Goal: Complete application form: Complete application form

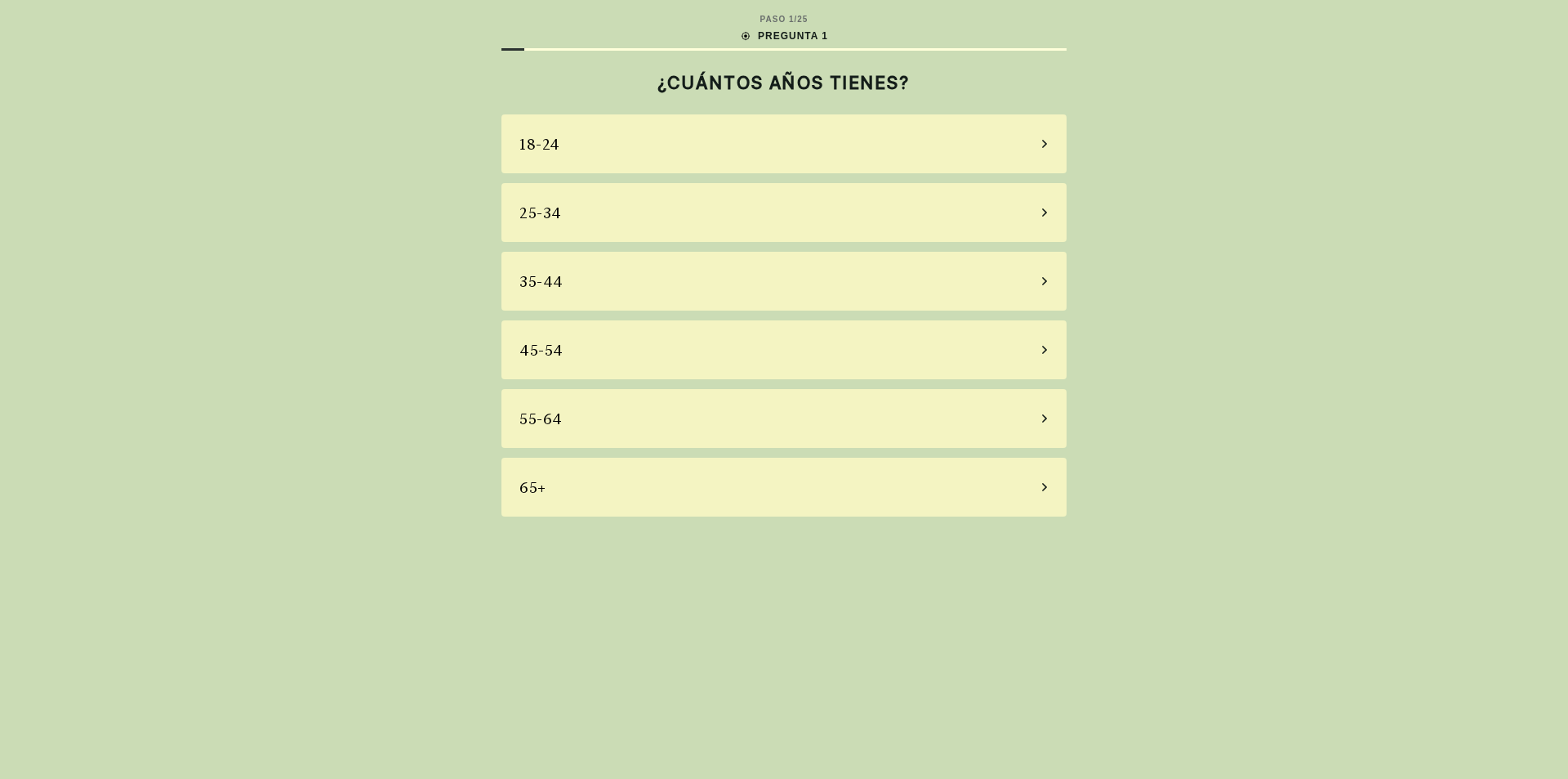
click at [572, 489] on div "65+" at bounding box center [784, 487] width 565 height 59
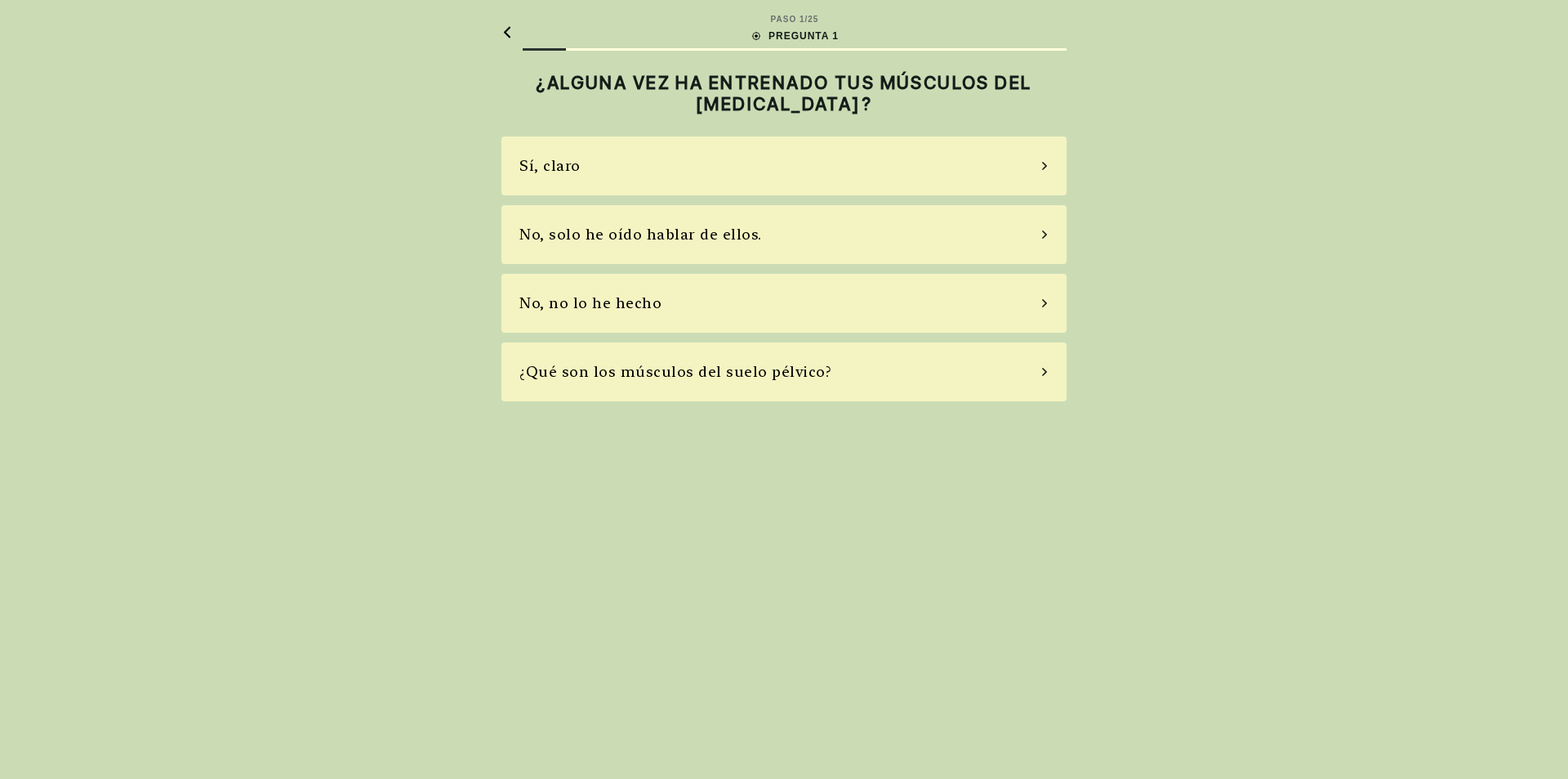
click at [694, 300] on div "No, no lo he hecho" at bounding box center [784, 303] width 565 height 59
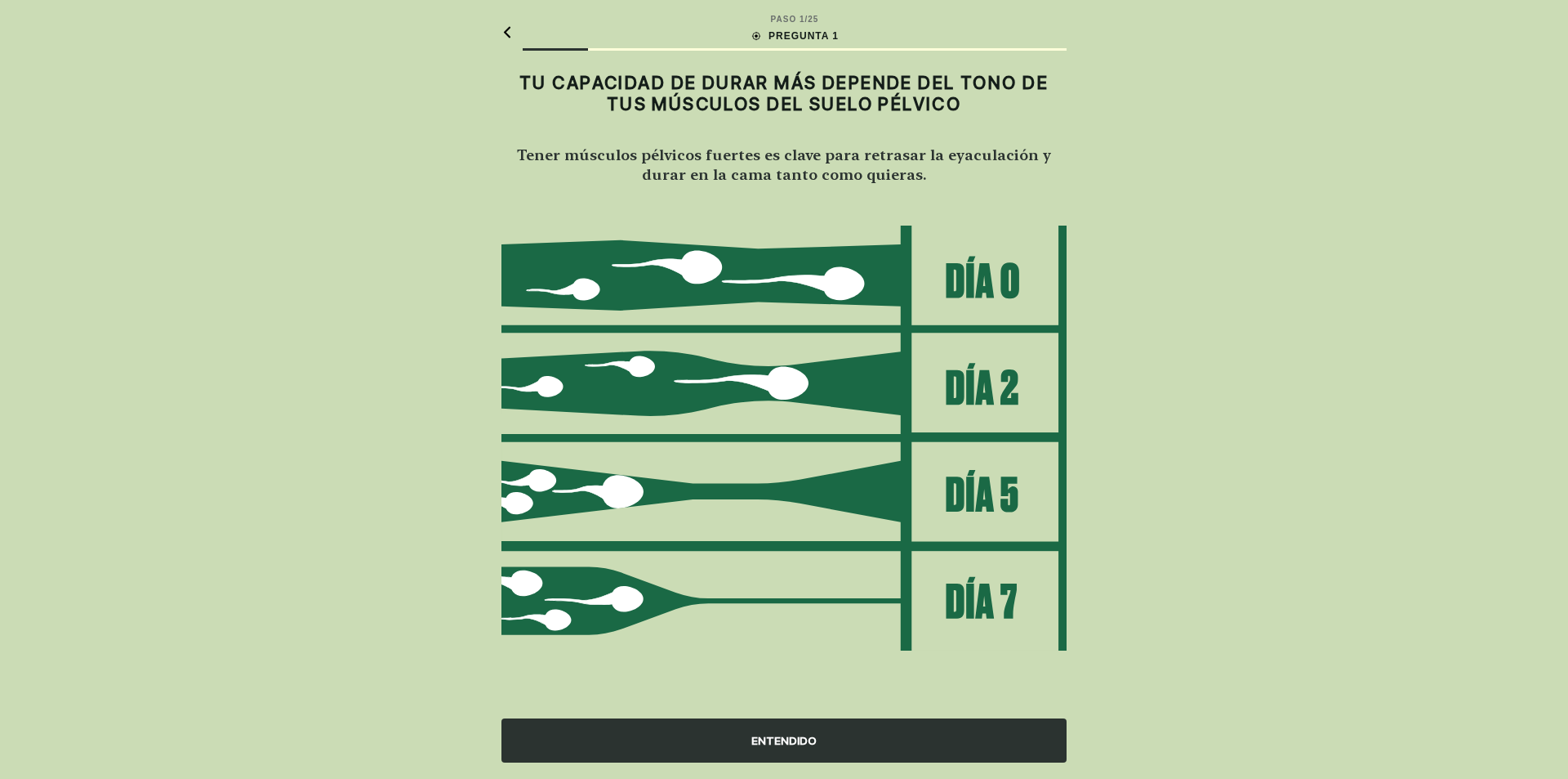
click at [795, 741] on font "ENTENDIDO" at bounding box center [784, 741] width 65 height 13
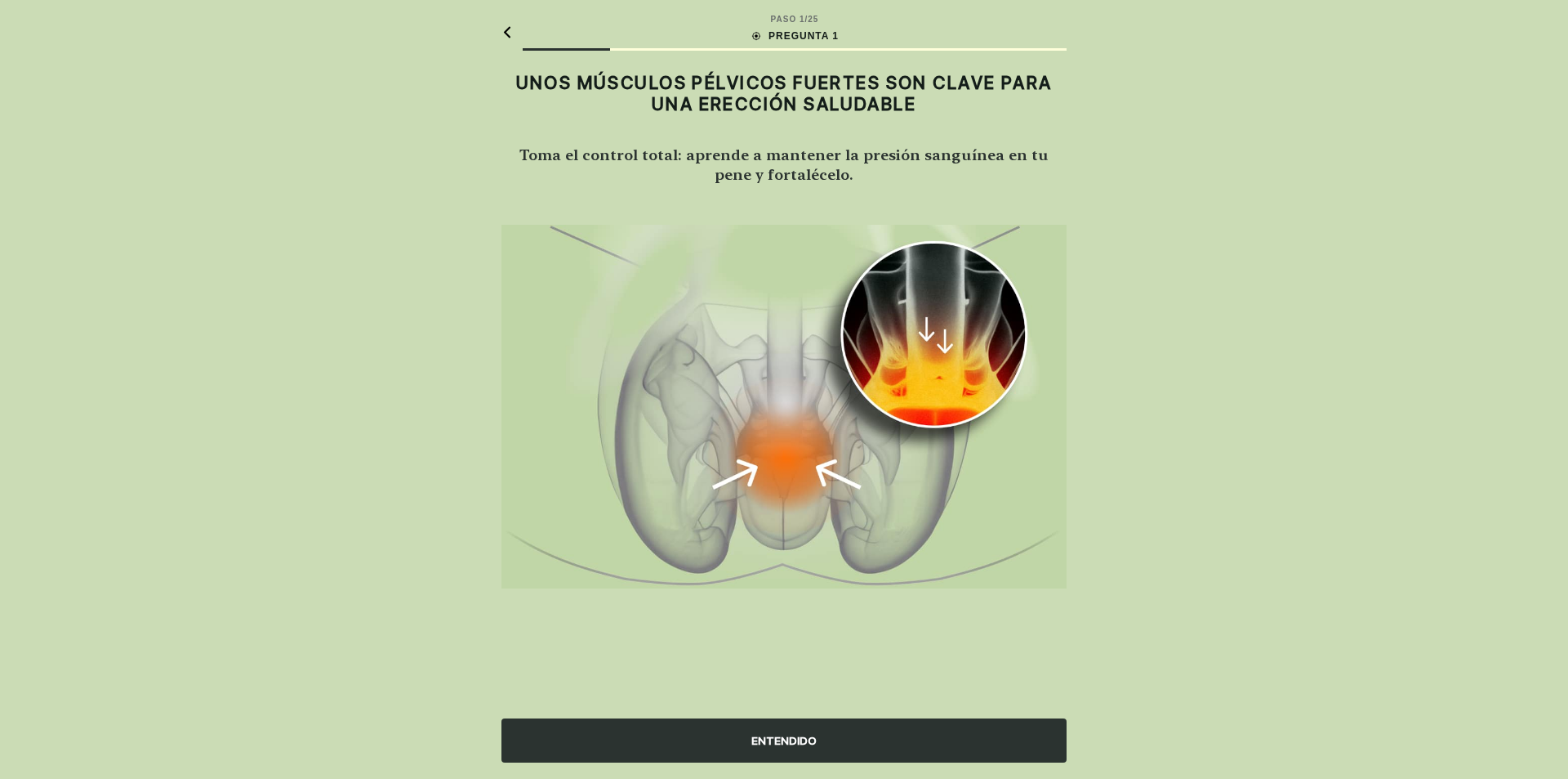
click at [794, 735] on font "ENTENDIDO" at bounding box center [784, 741] width 65 height 13
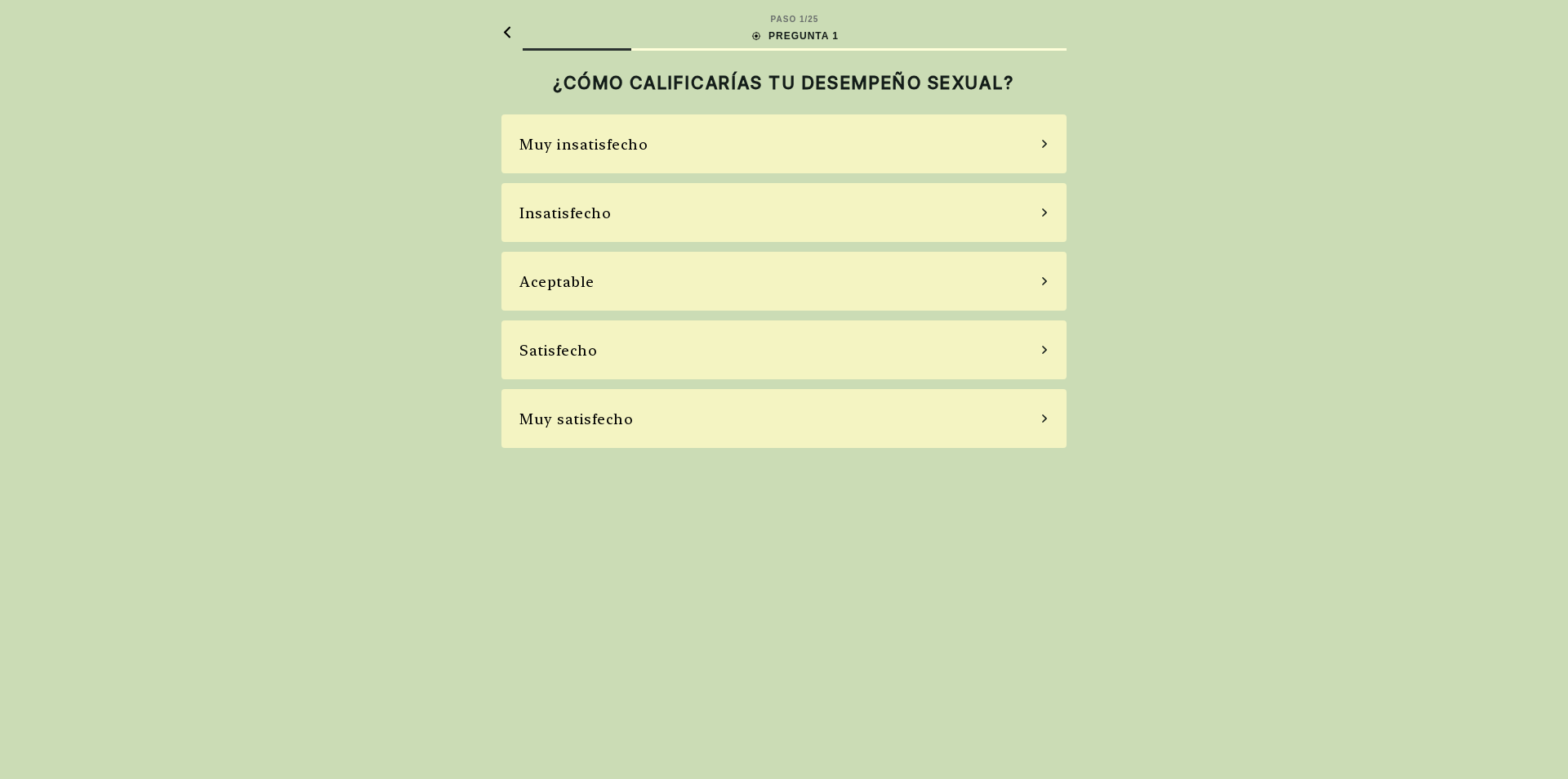
click at [690, 283] on div "Aceptable" at bounding box center [784, 281] width 565 height 59
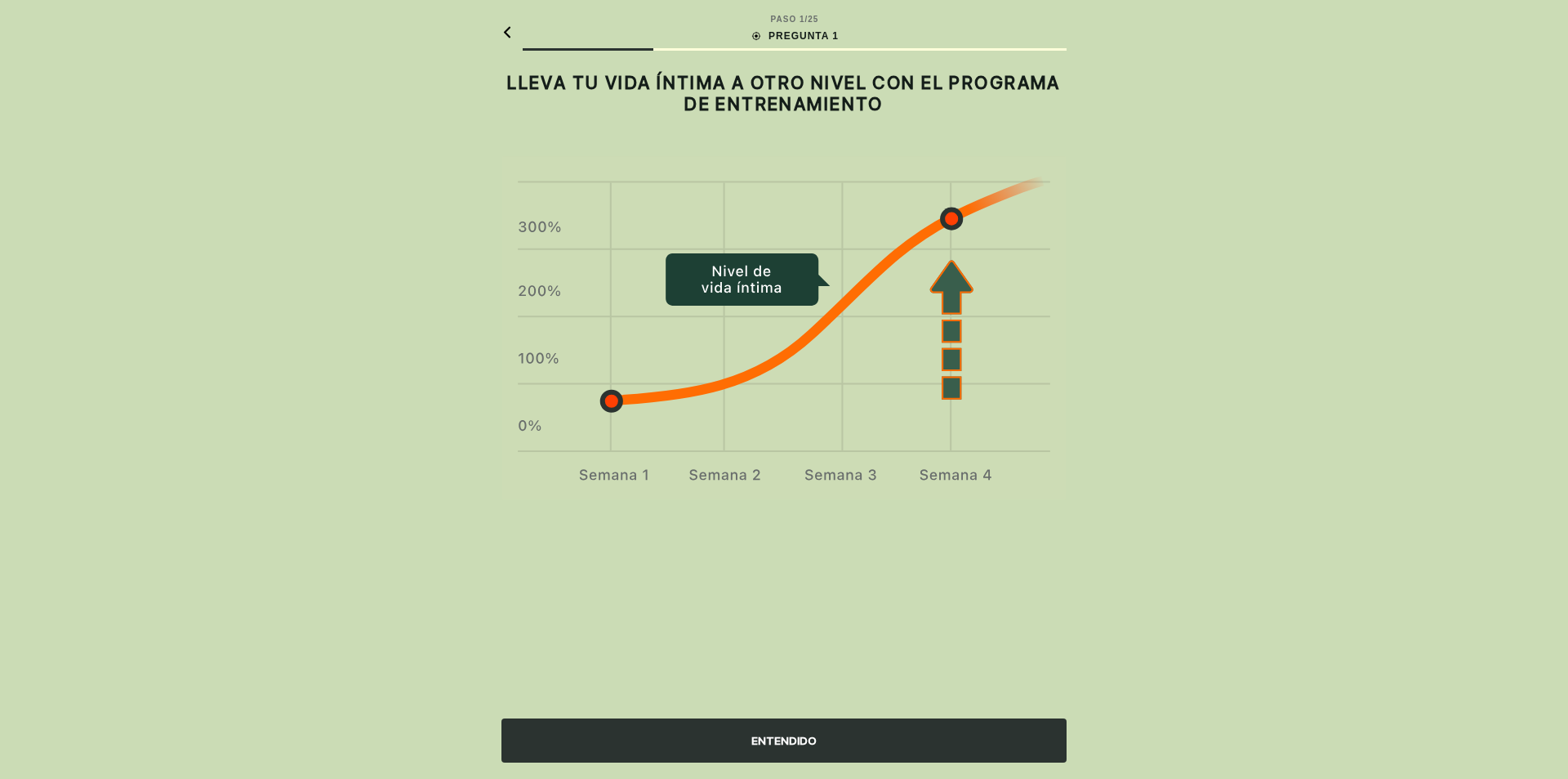
click at [796, 748] on font "ENTENDIDO" at bounding box center [784, 741] width 65 height 18
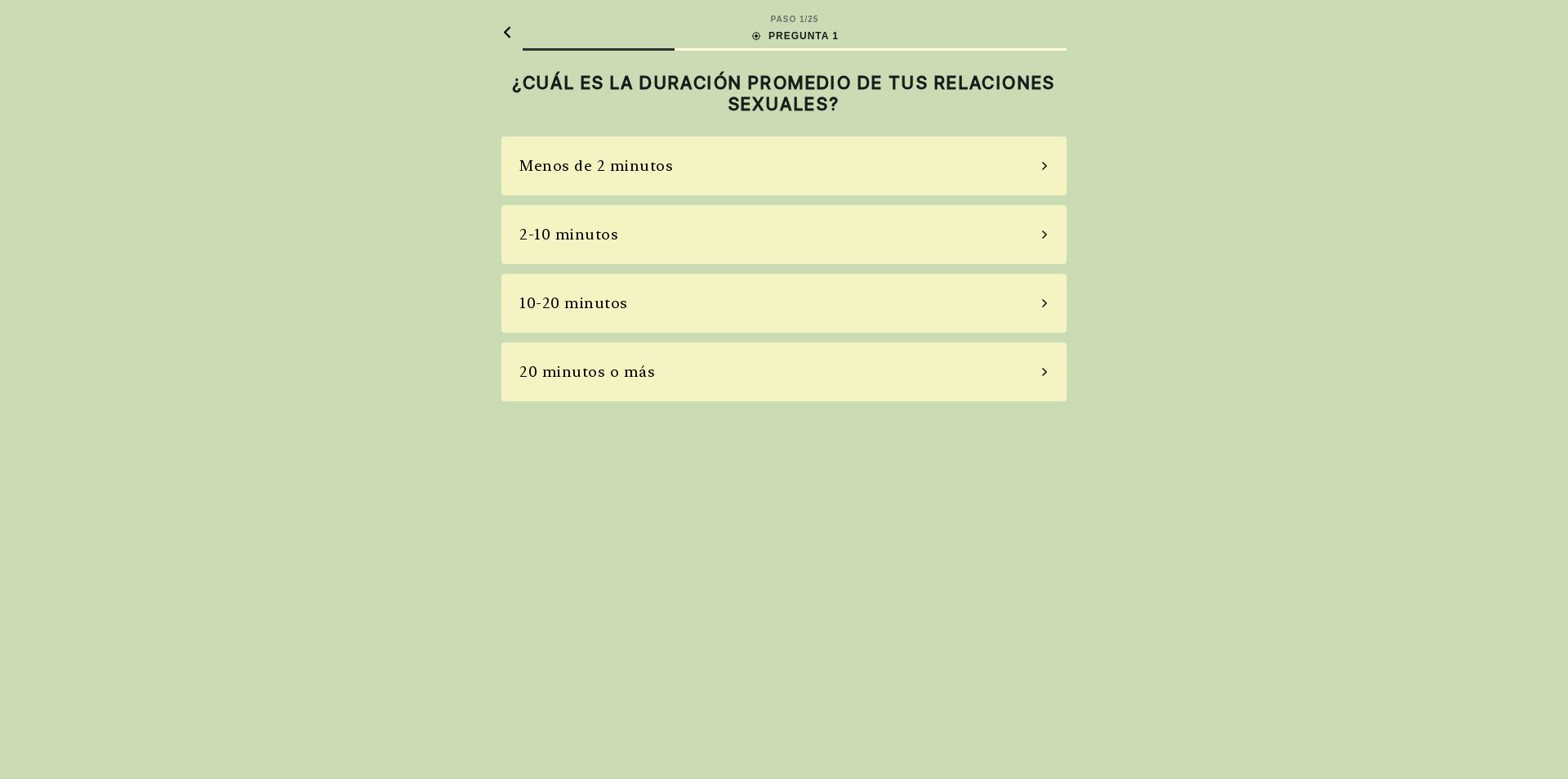
click at [757, 295] on div "10-20 minutos" at bounding box center [784, 303] width 565 height 59
click at [722, 240] on div "A veces" at bounding box center [784, 234] width 565 height 59
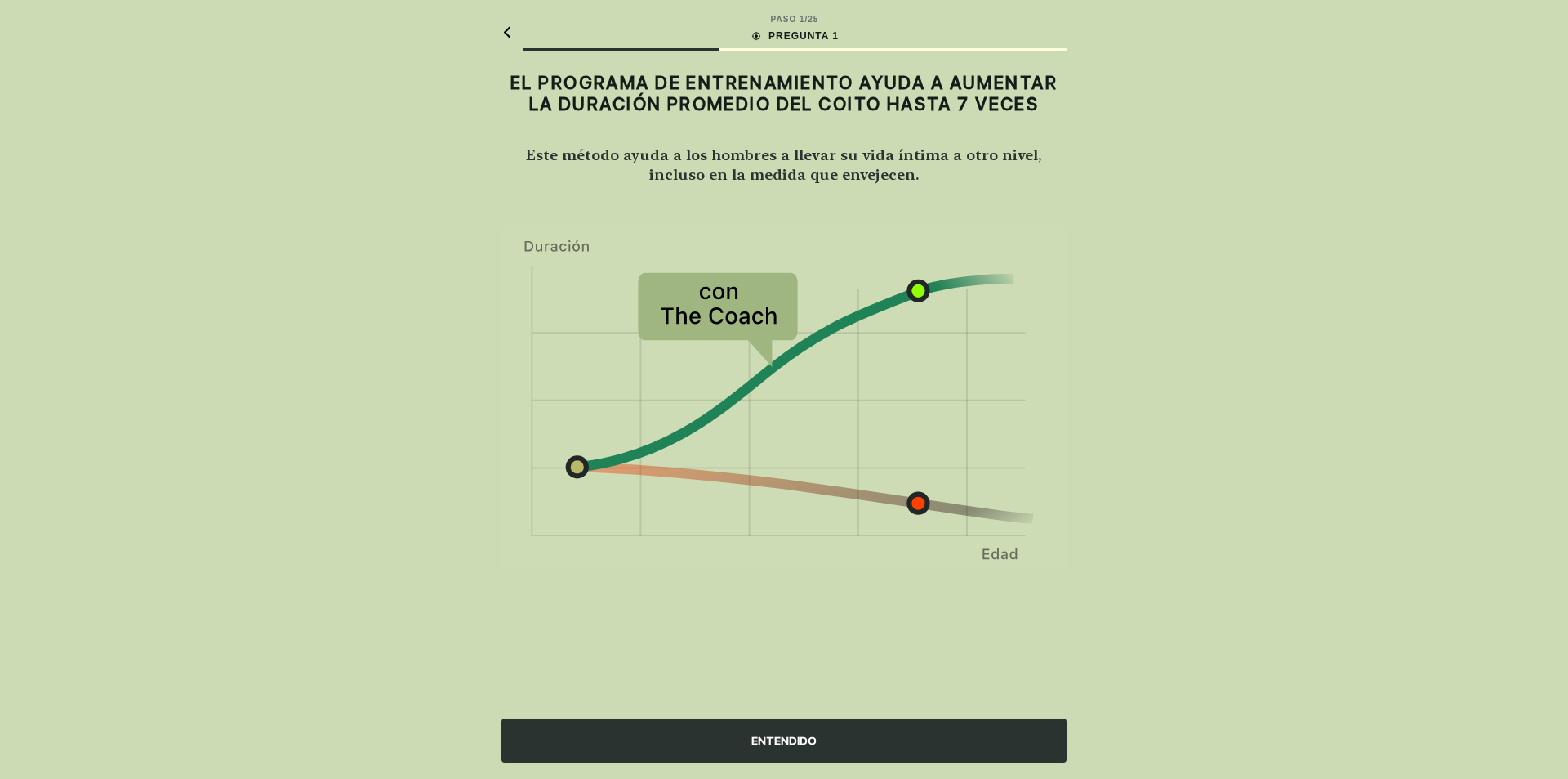
click at [799, 736] on font "ENTENDIDO" at bounding box center [784, 741] width 65 height 13
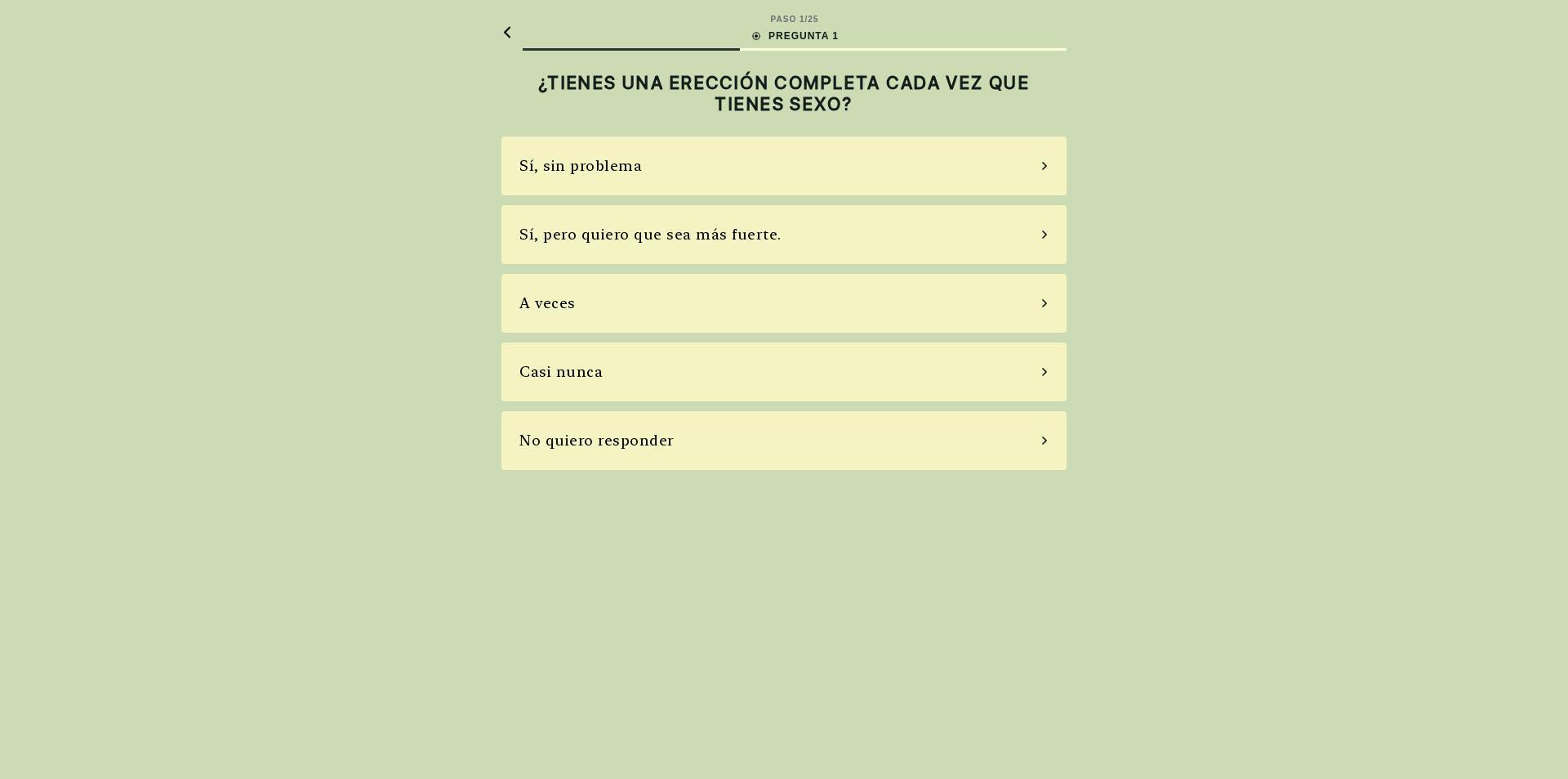
click at [706, 234] on font "Sí, pero quiero que sea más fuerte." at bounding box center [651, 234] width 263 height 18
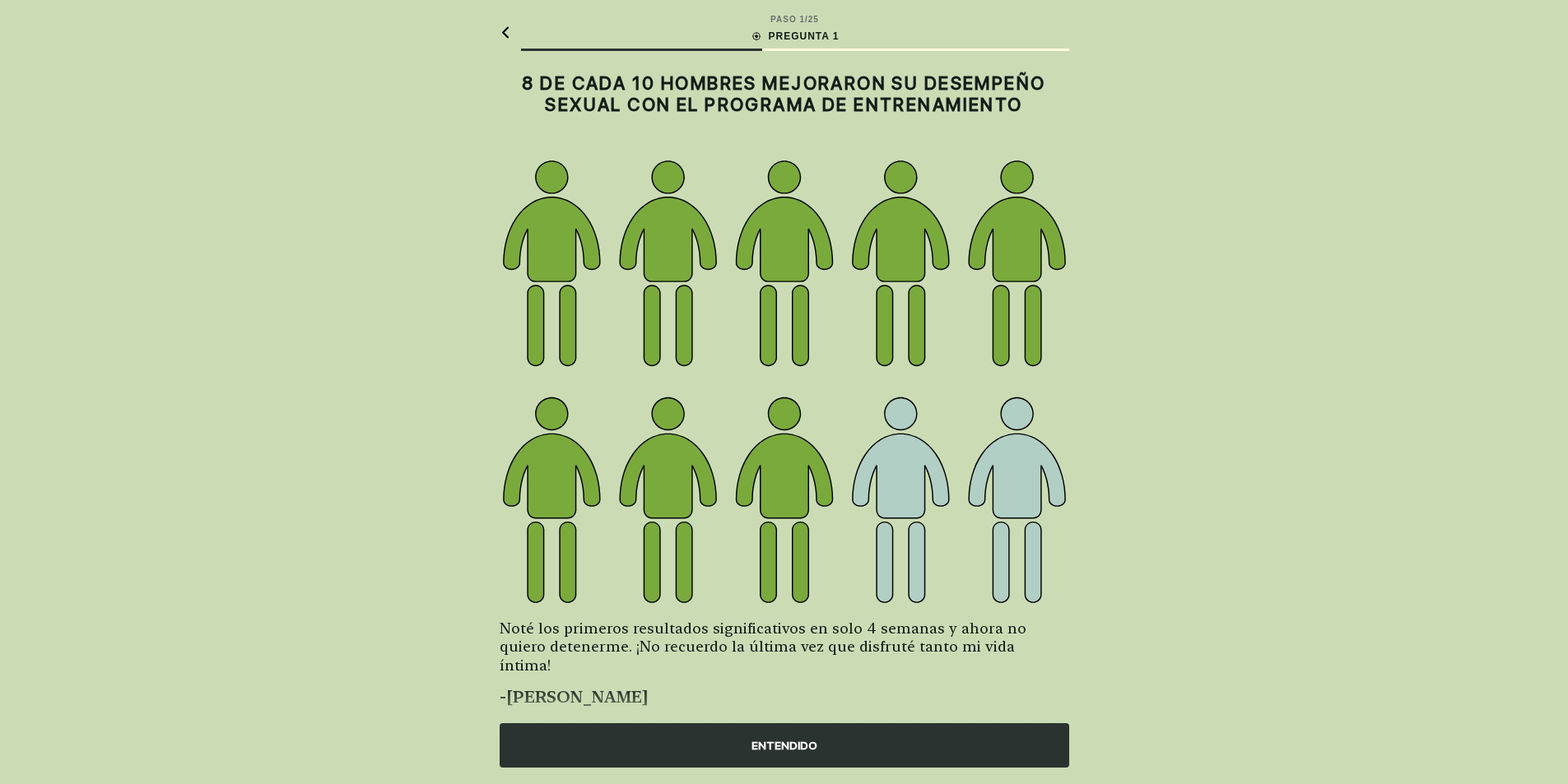
click at [763, 743] on font "ENTENDIDO" at bounding box center [784, 745] width 66 height 13
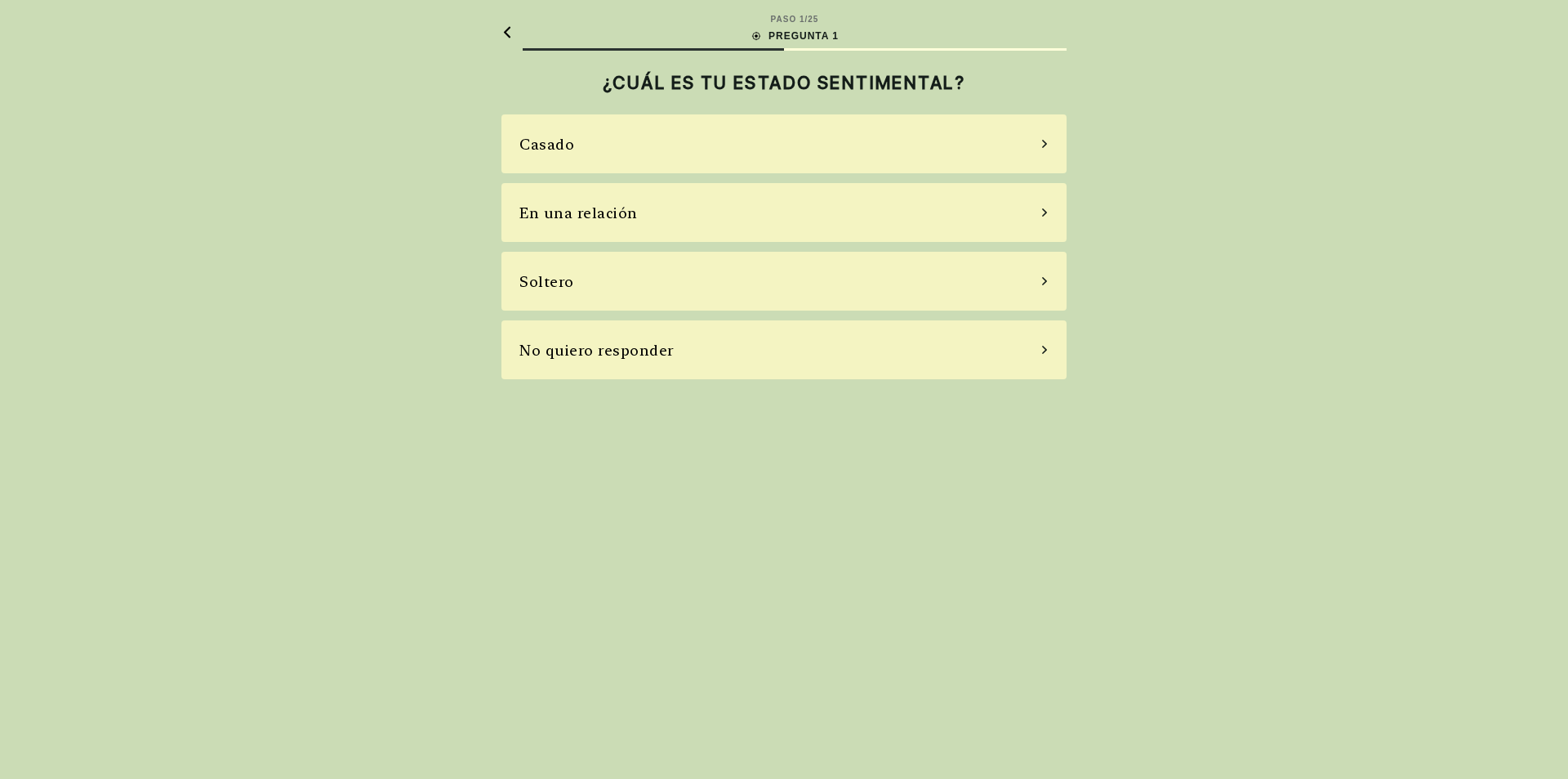
click at [657, 143] on div "Casado" at bounding box center [784, 144] width 565 height 59
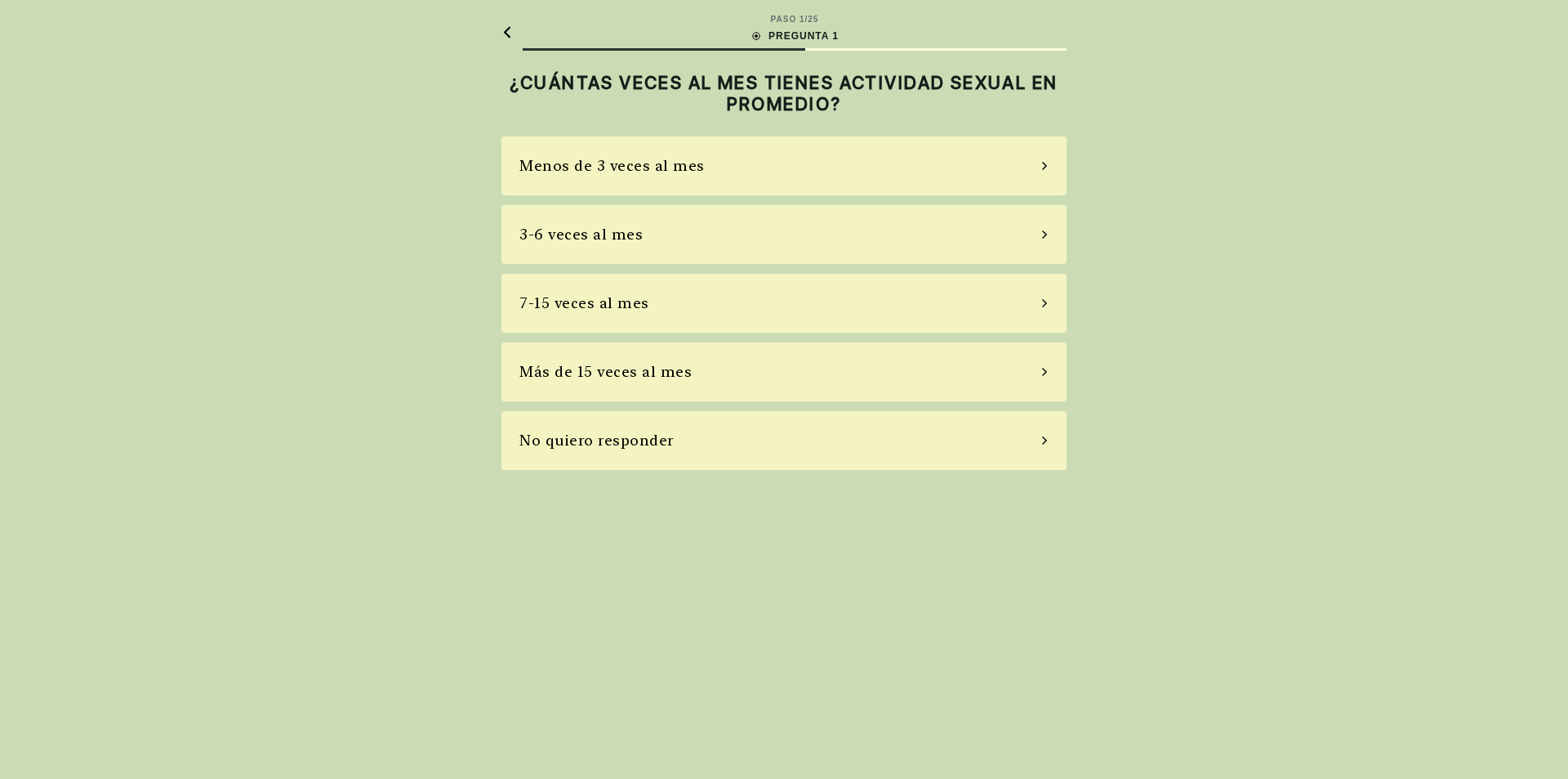
click at [667, 294] on div "7-15 veces al mes" at bounding box center [784, 303] width 565 height 59
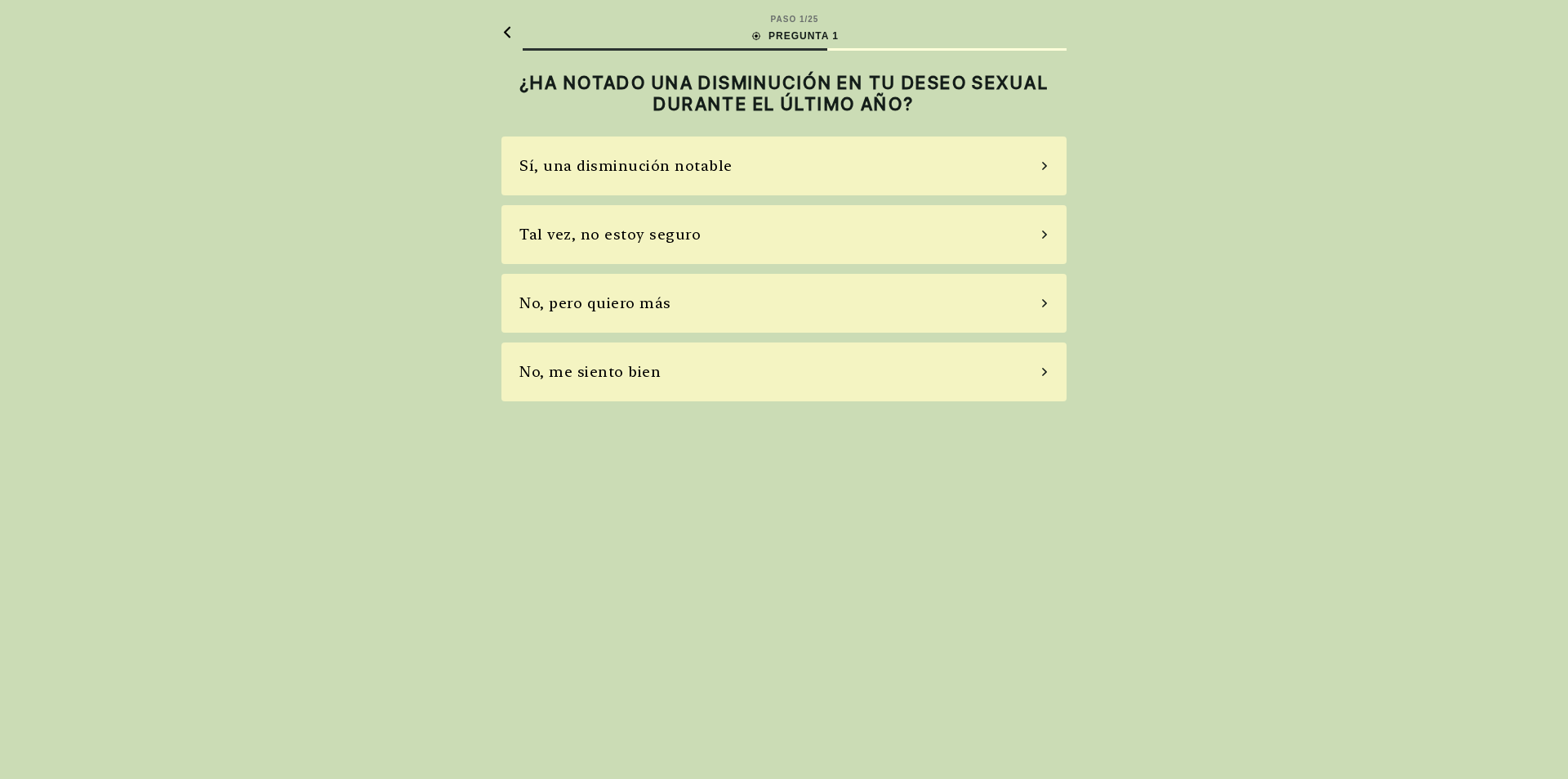
click at [675, 314] on div "No, pero quiero más" at bounding box center [784, 303] width 565 height 59
click at [676, 308] on div "No, no tomo" at bounding box center [784, 303] width 565 height 59
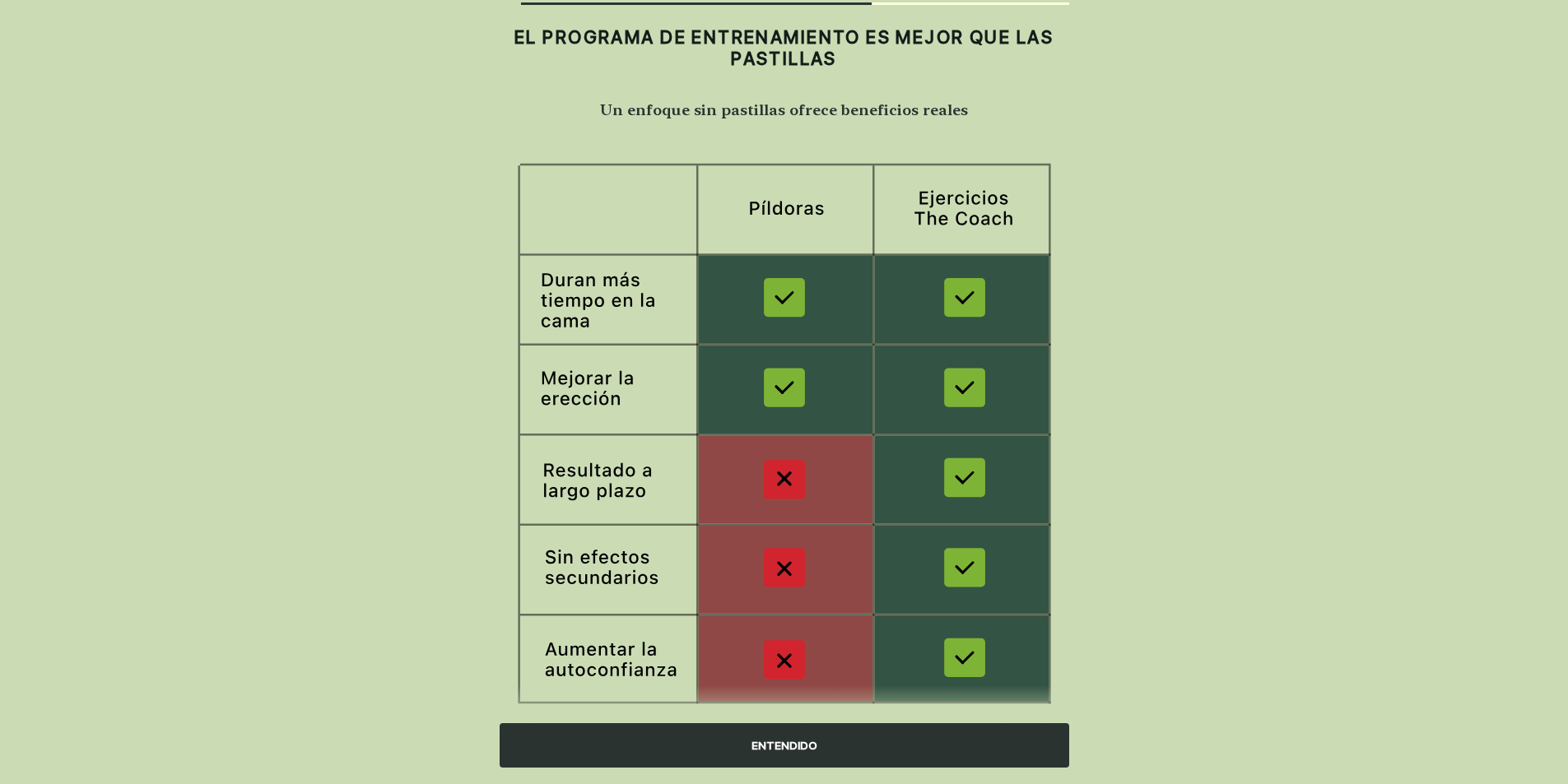
scroll to position [88, 0]
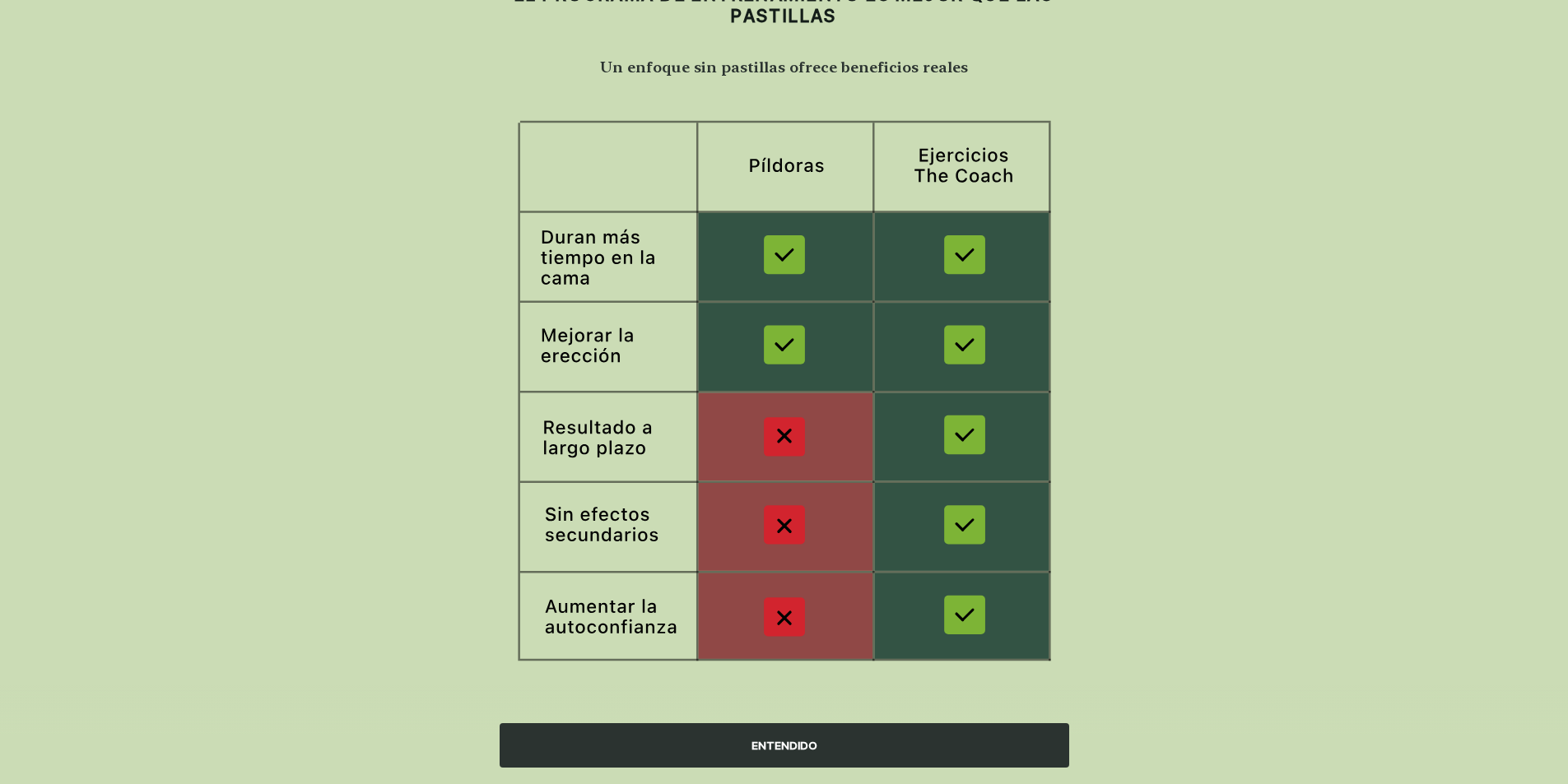
click at [805, 739] on font "ENTENDIDO" at bounding box center [784, 745] width 66 height 13
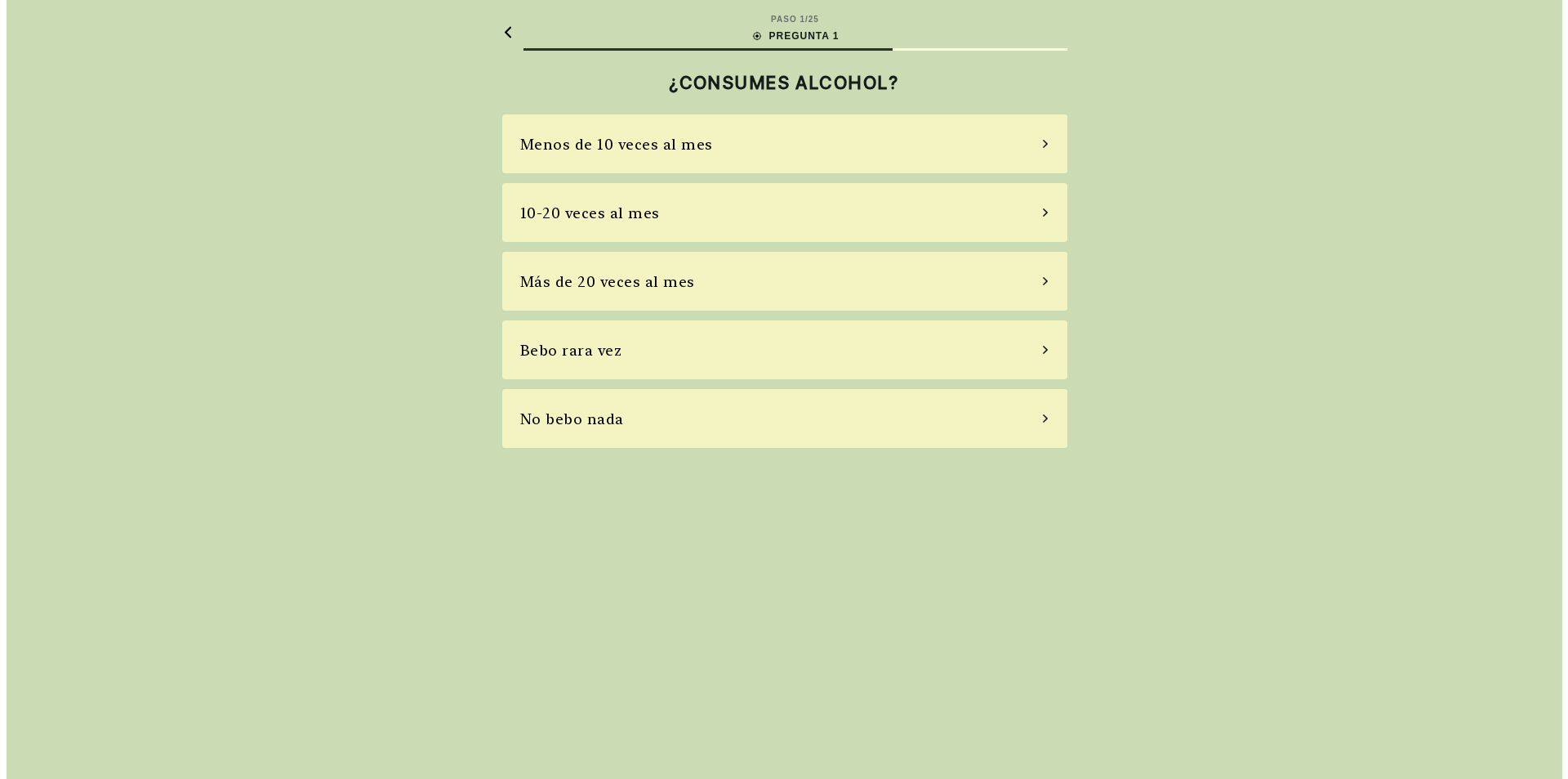
scroll to position [0, 0]
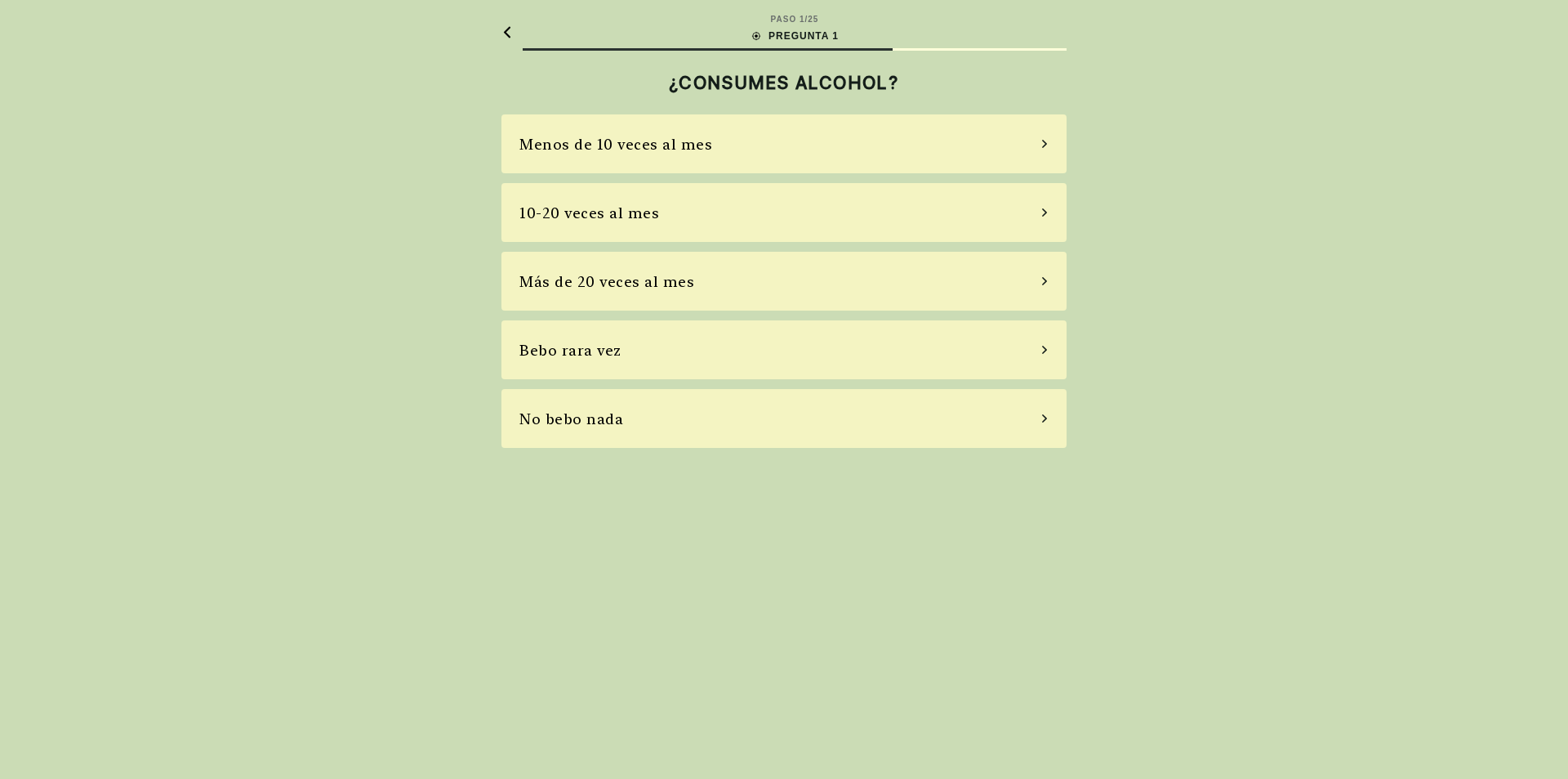
click at [644, 273] on font "Más de 20 veces al mes" at bounding box center [606, 281] width 175 height 18
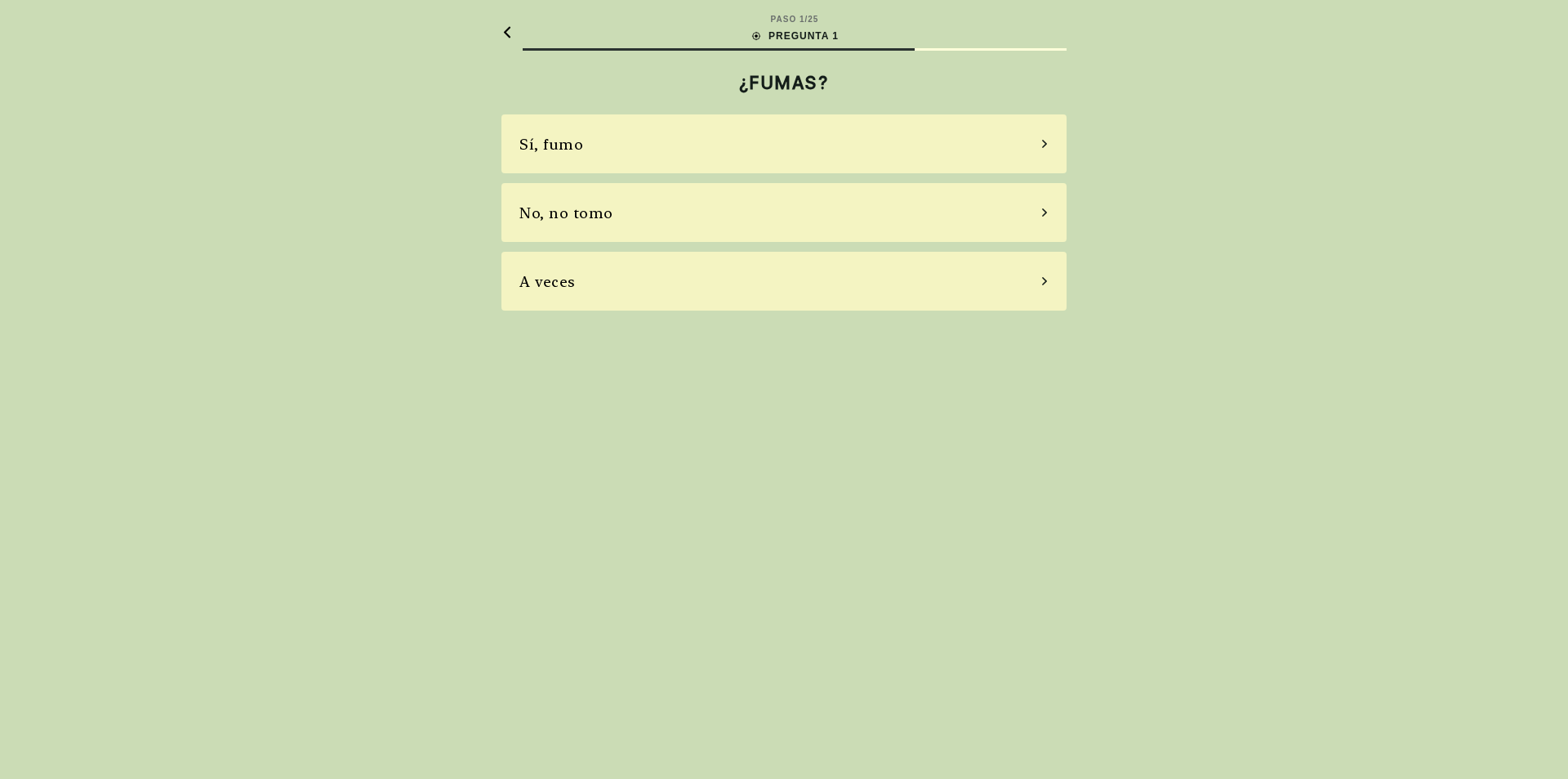
click at [649, 217] on div "No, no tomo" at bounding box center [784, 213] width 565 height 59
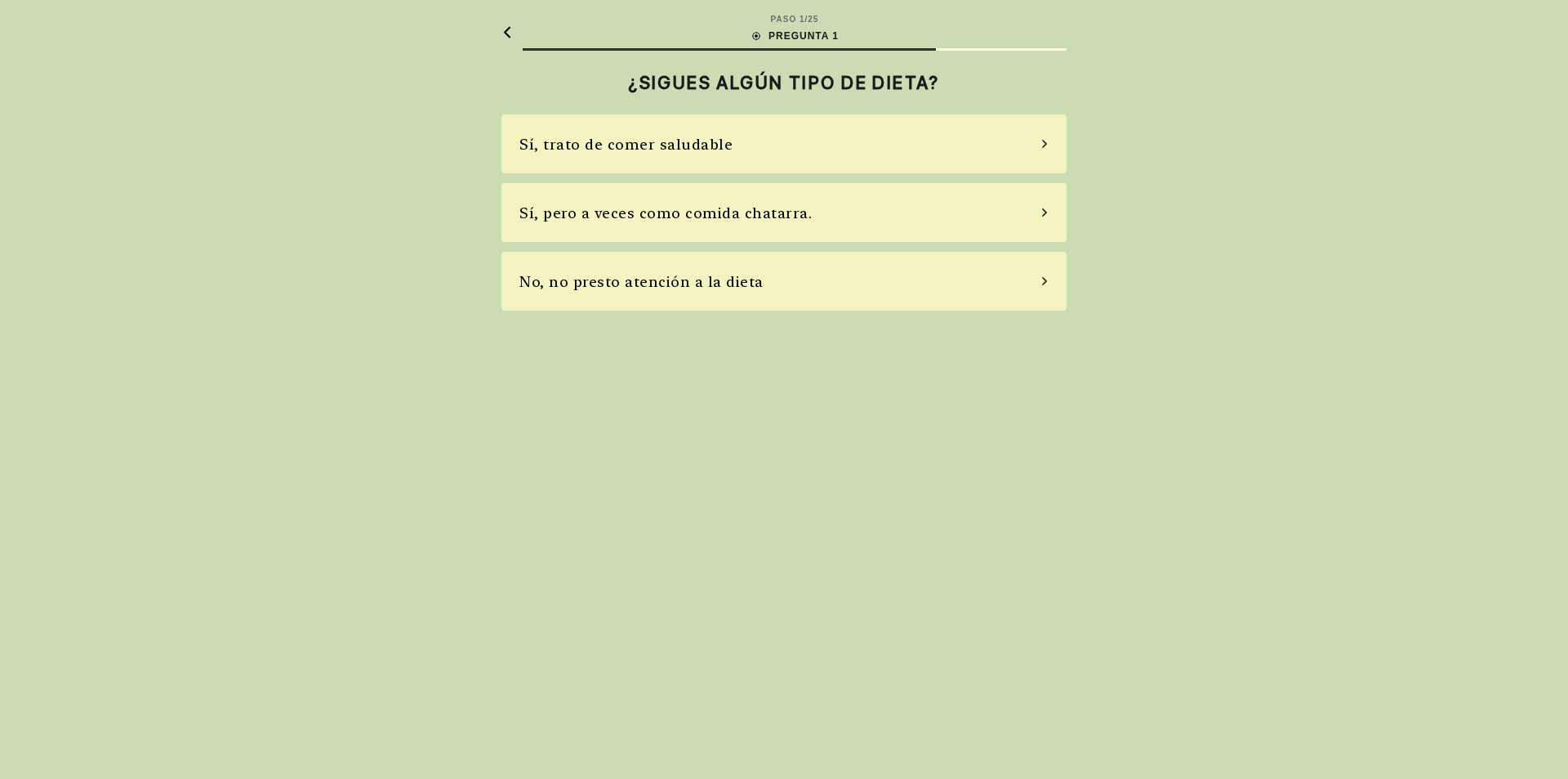
click at [649, 219] on font "Sí, pero a veces como comida chatarra." at bounding box center [666, 213] width 293 height 18
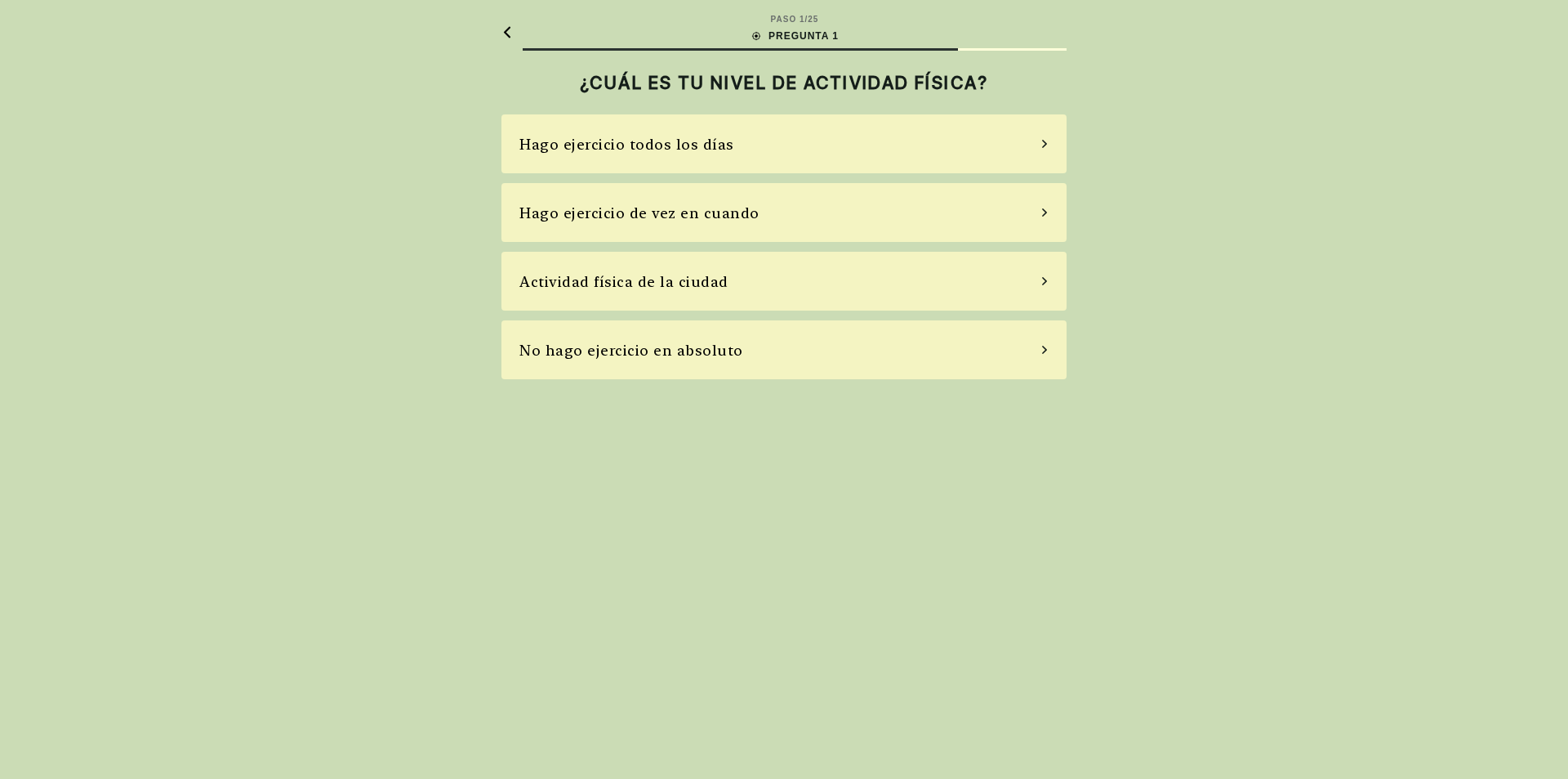
click at [637, 218] on font "Hago ejercicio de vez en cuando" at bounding box center [639, 213] width 240 height 18
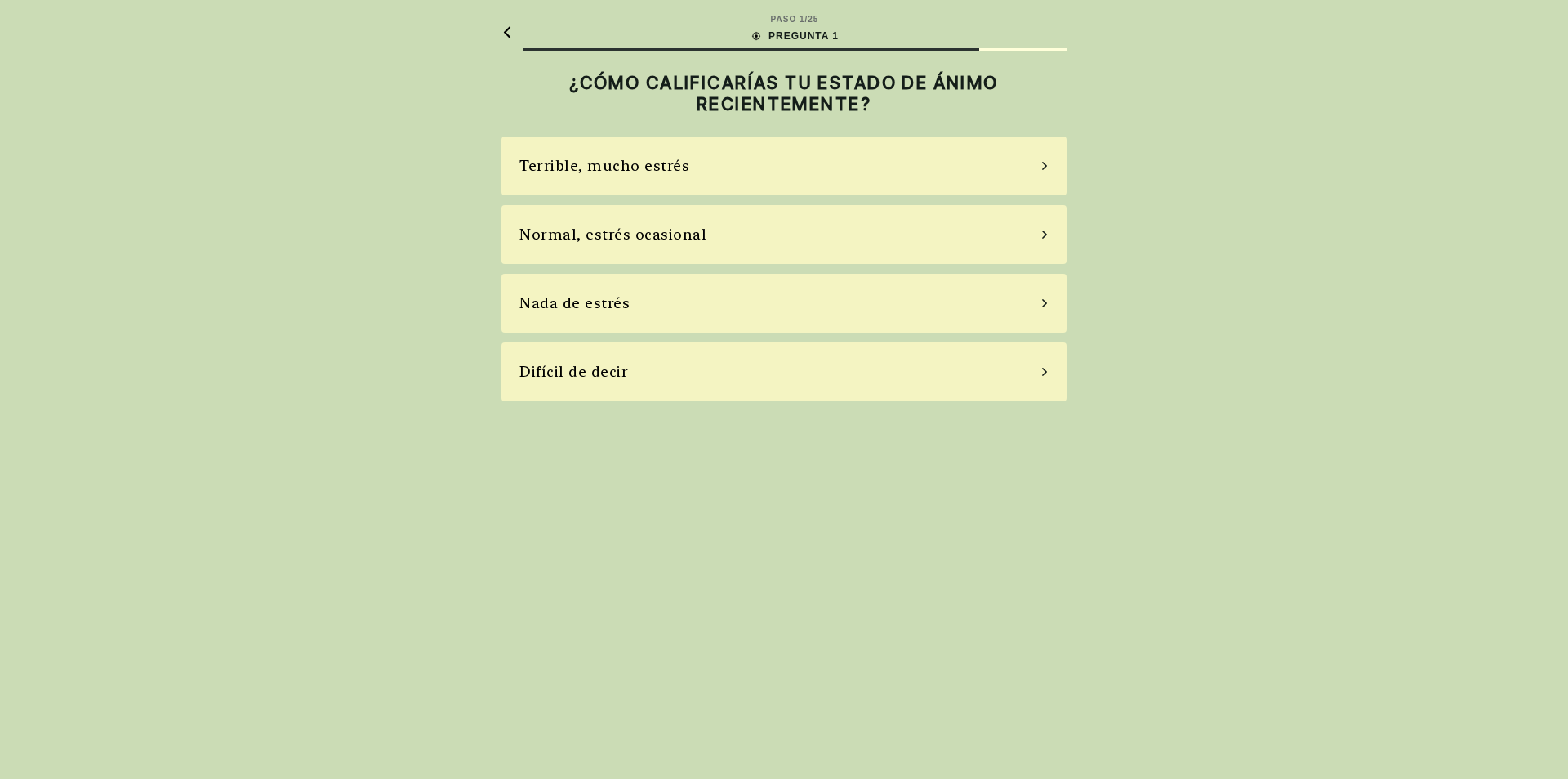
click at [621, 234] on font "Normal, estrés ocasional" at bounding box center [613, 234] width 187 height 18
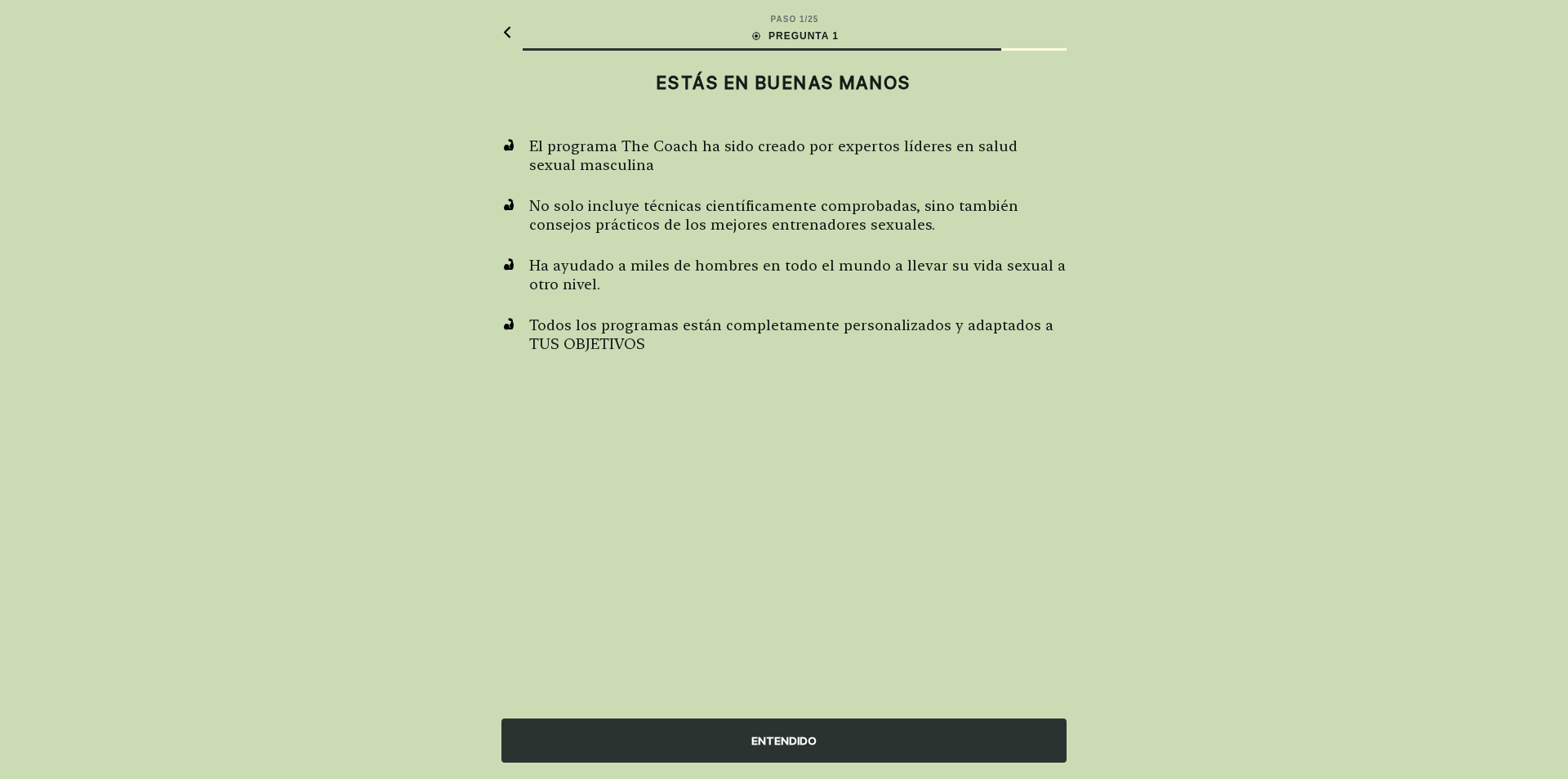
click at [792, 737] on font "ENTENDIDO" at bounding box center [784, 741] width 65 height 13
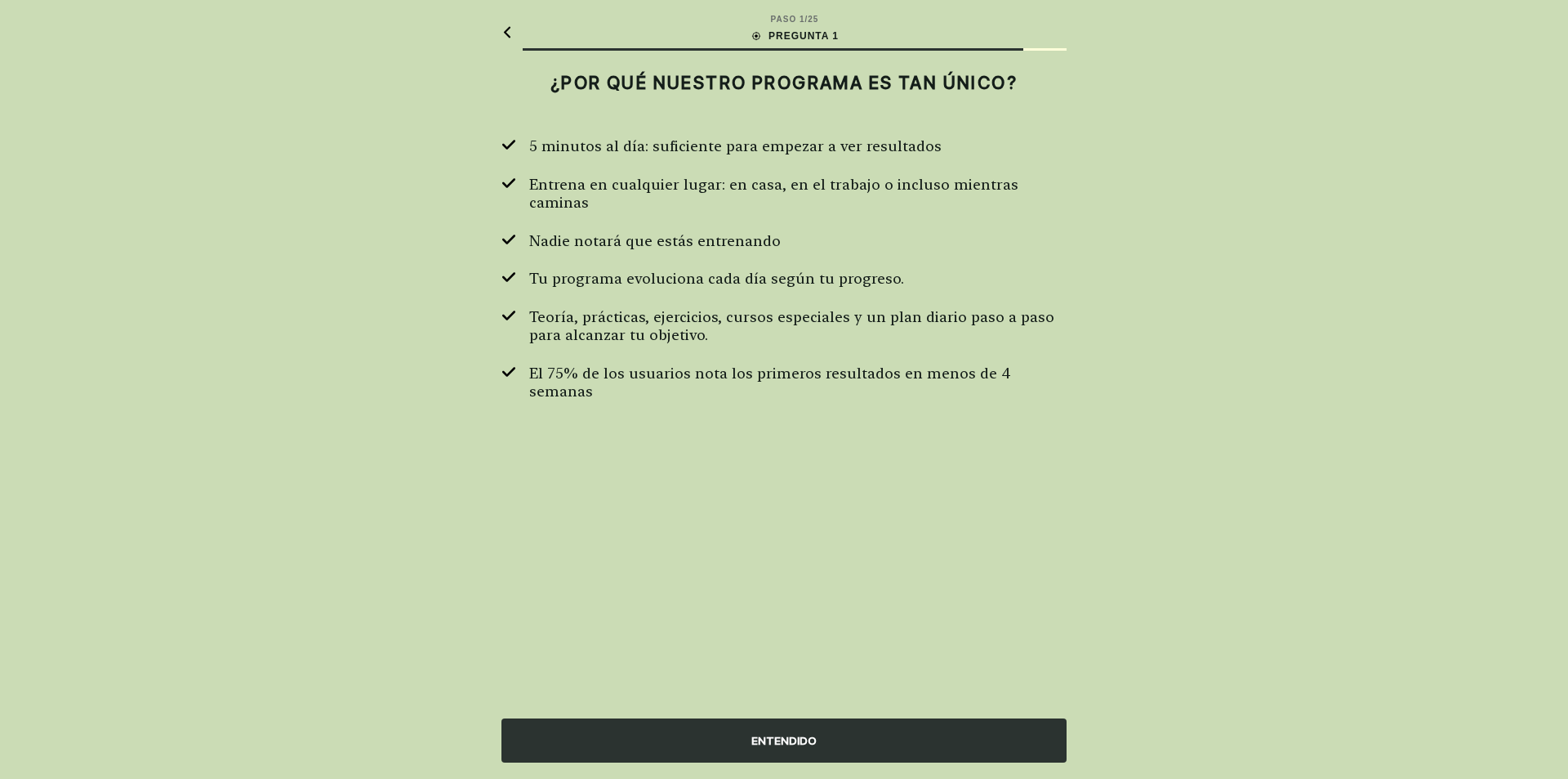
click at [792, 737] on font "ENTENDIDO" at bounding box center [784, 741] width 65 height 13
